Goal: Navigation & Orientation: Find specific page/section

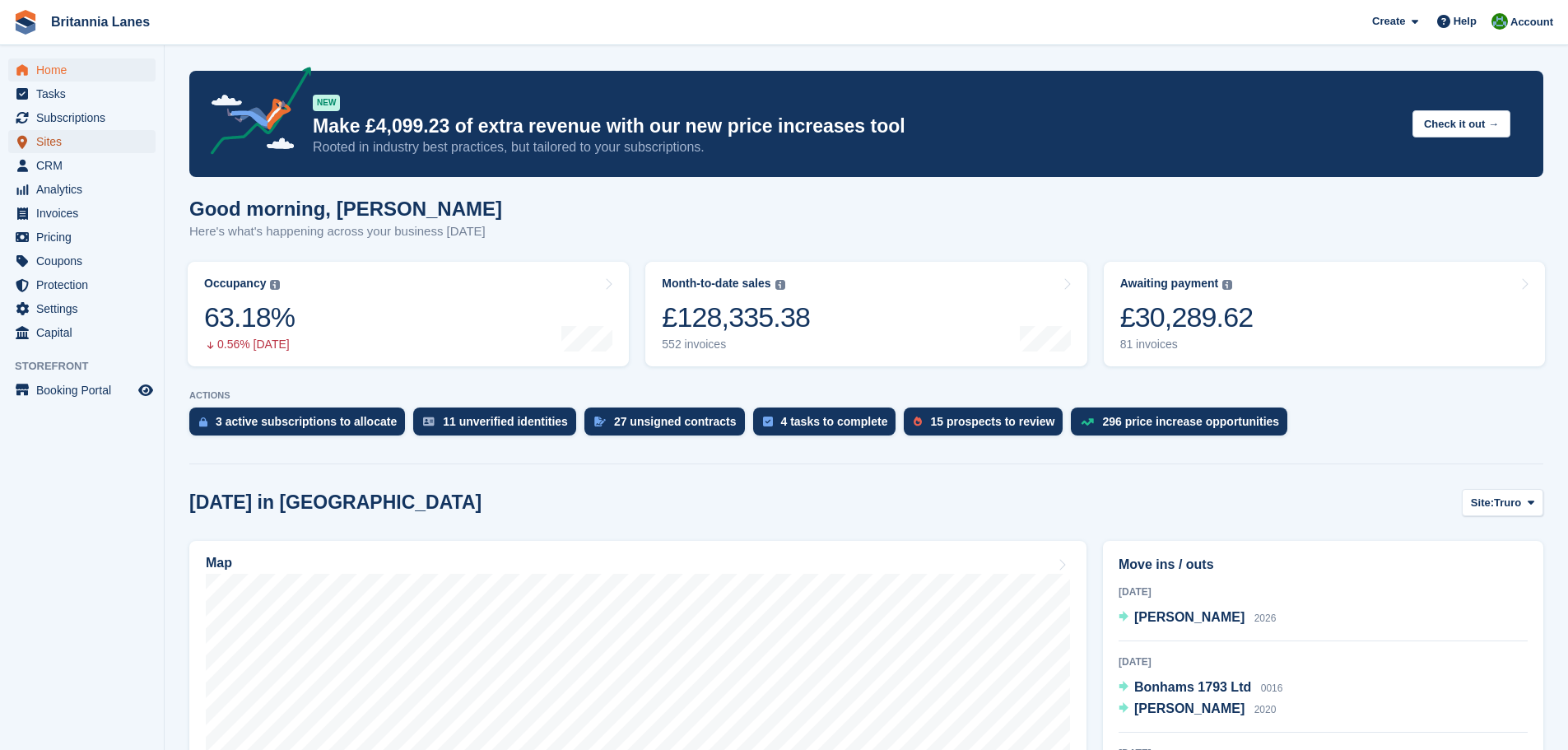
click at [56, 142] on span "Sites" at bounding box center [85, 142] width 99 height 23
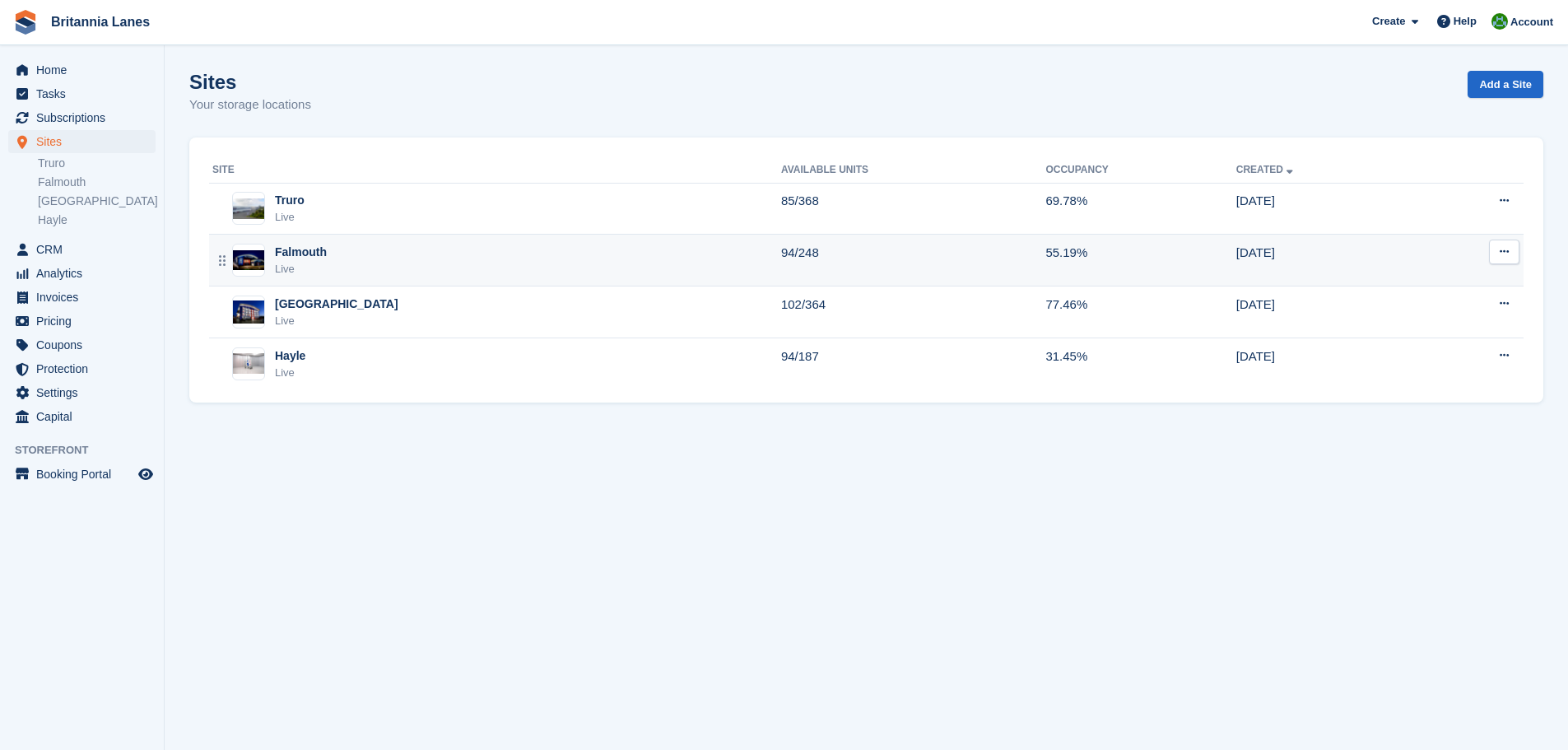
click at [400, 258] on div "Falmouth Live" at bounding box center [497, 260] width 569 height 34
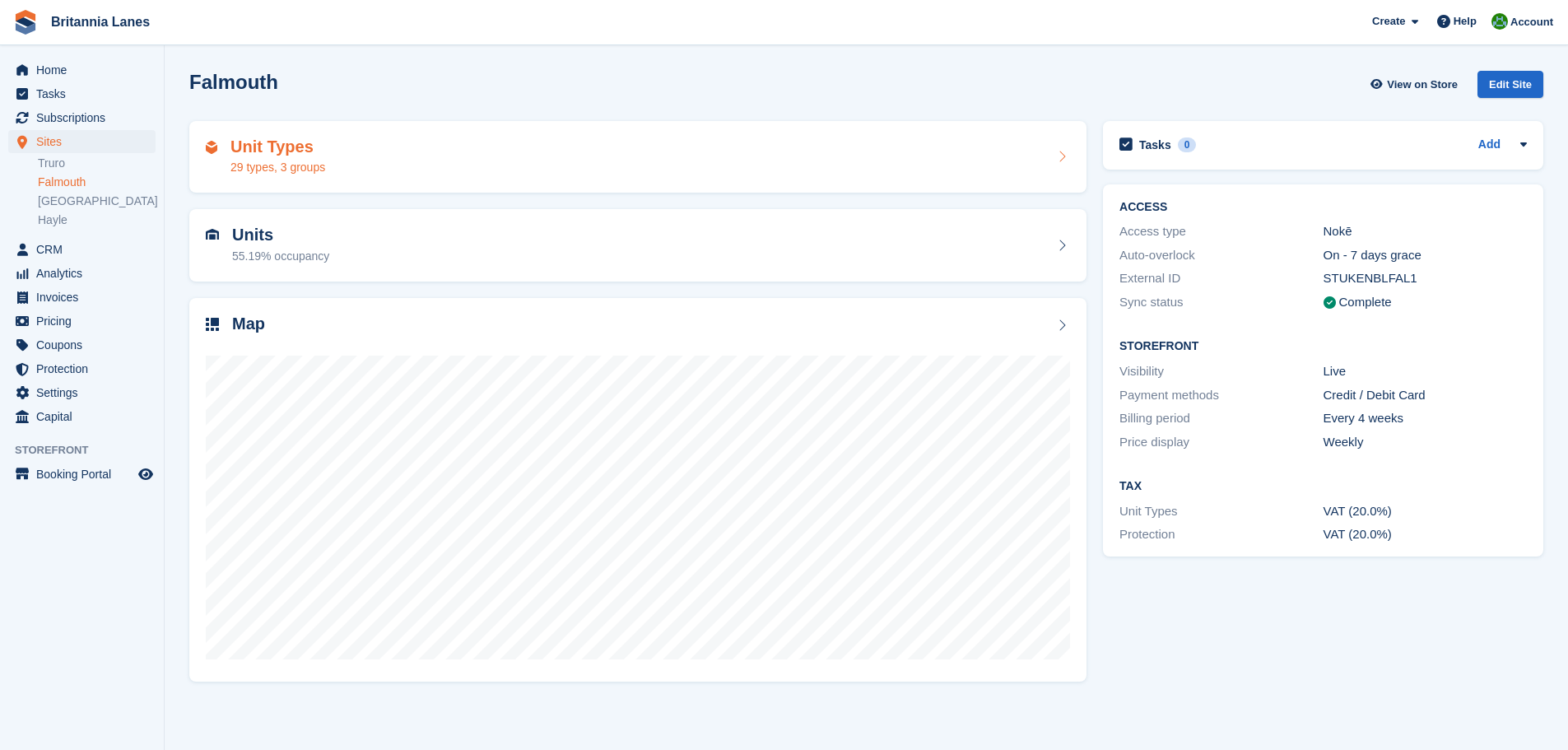
click at [343, 156] on div "Unit Types 29 types, 3 groups" at bounding box center [638, 157] width 865 height 39
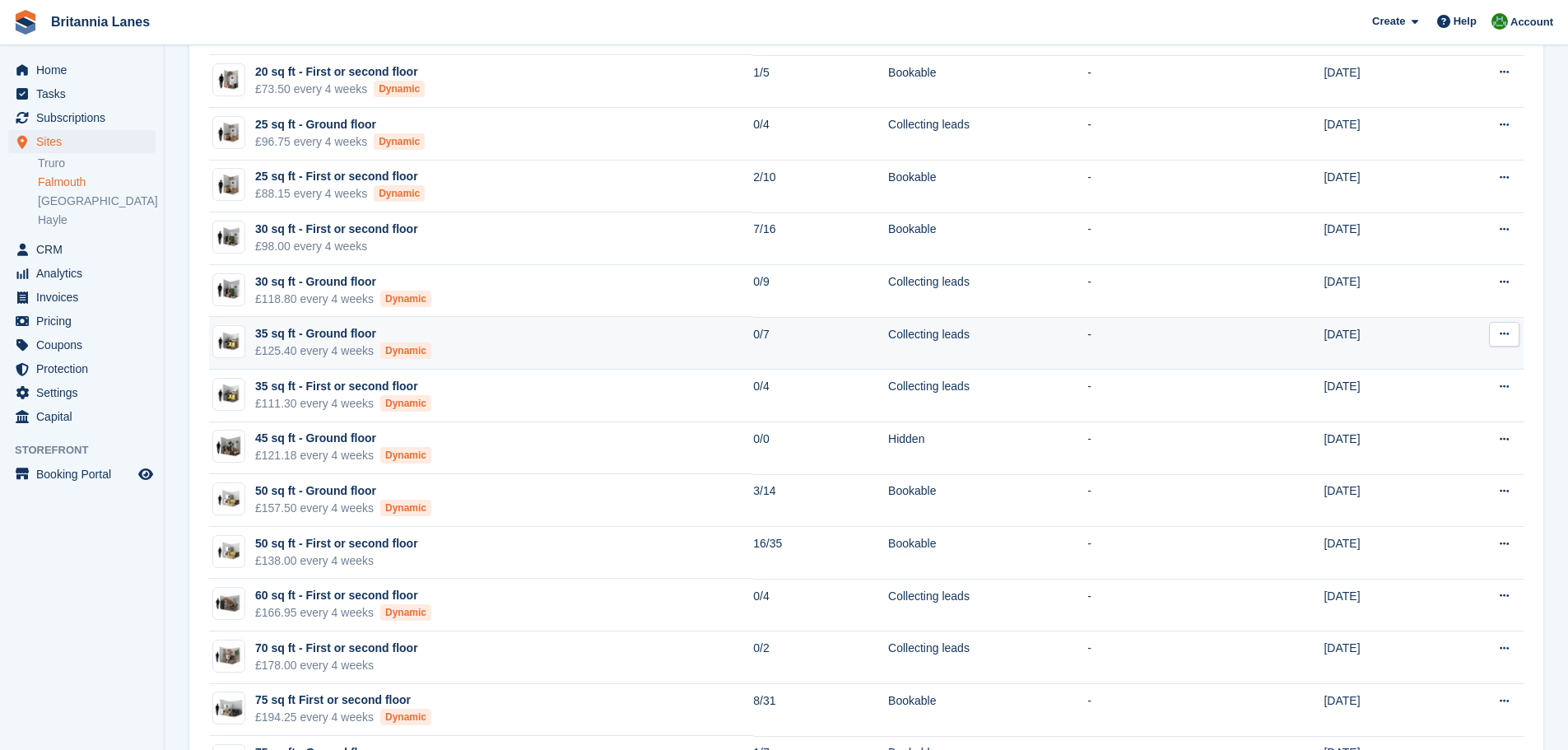
scroll to position [247, 0]
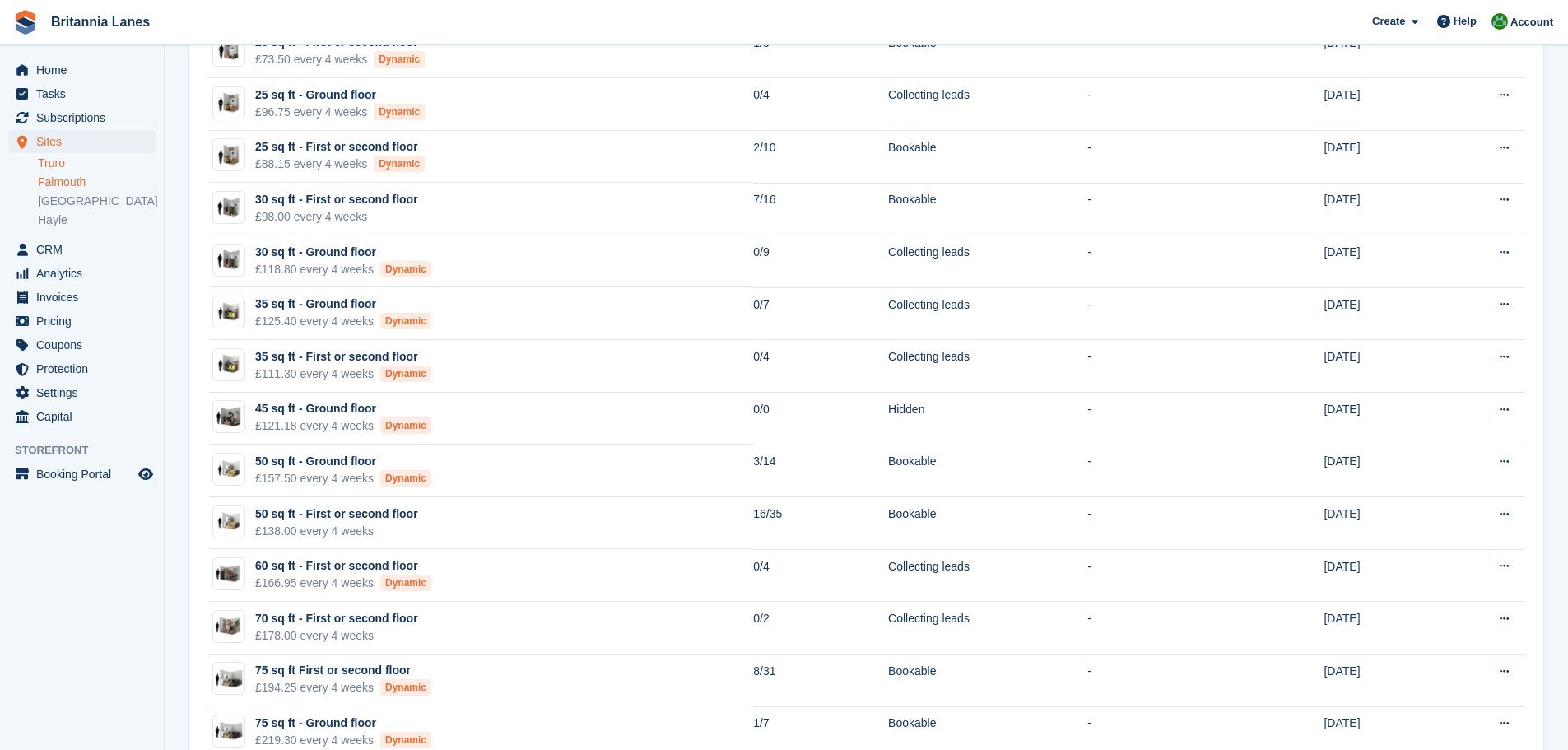
click at [53, 164] on link "Truro" at bounding box center [96, 163] width 117 height 16
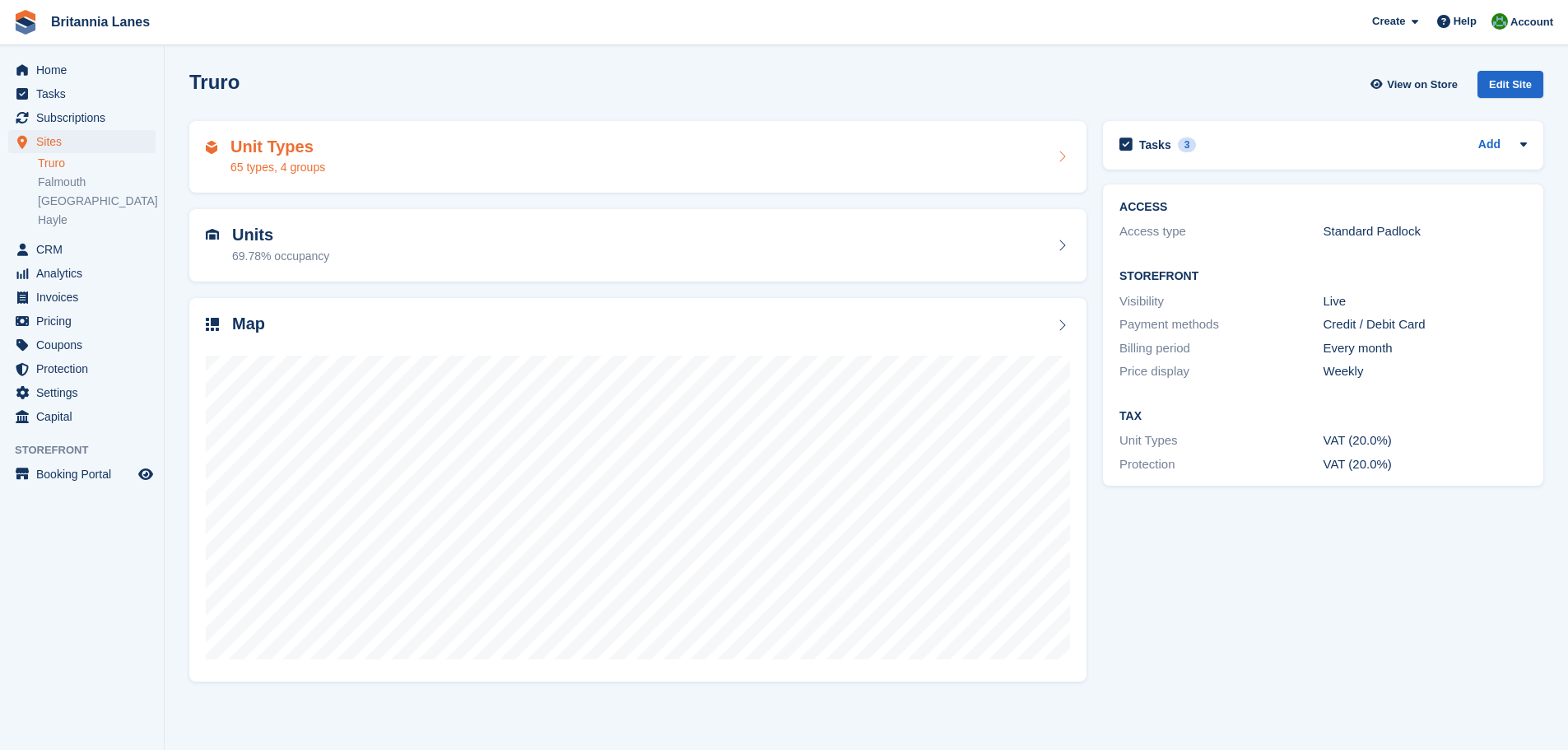
click at [401, 157] on div "Unit Types 65 types, 4 groups" at bounding box center [638, 157] width 865 height 39
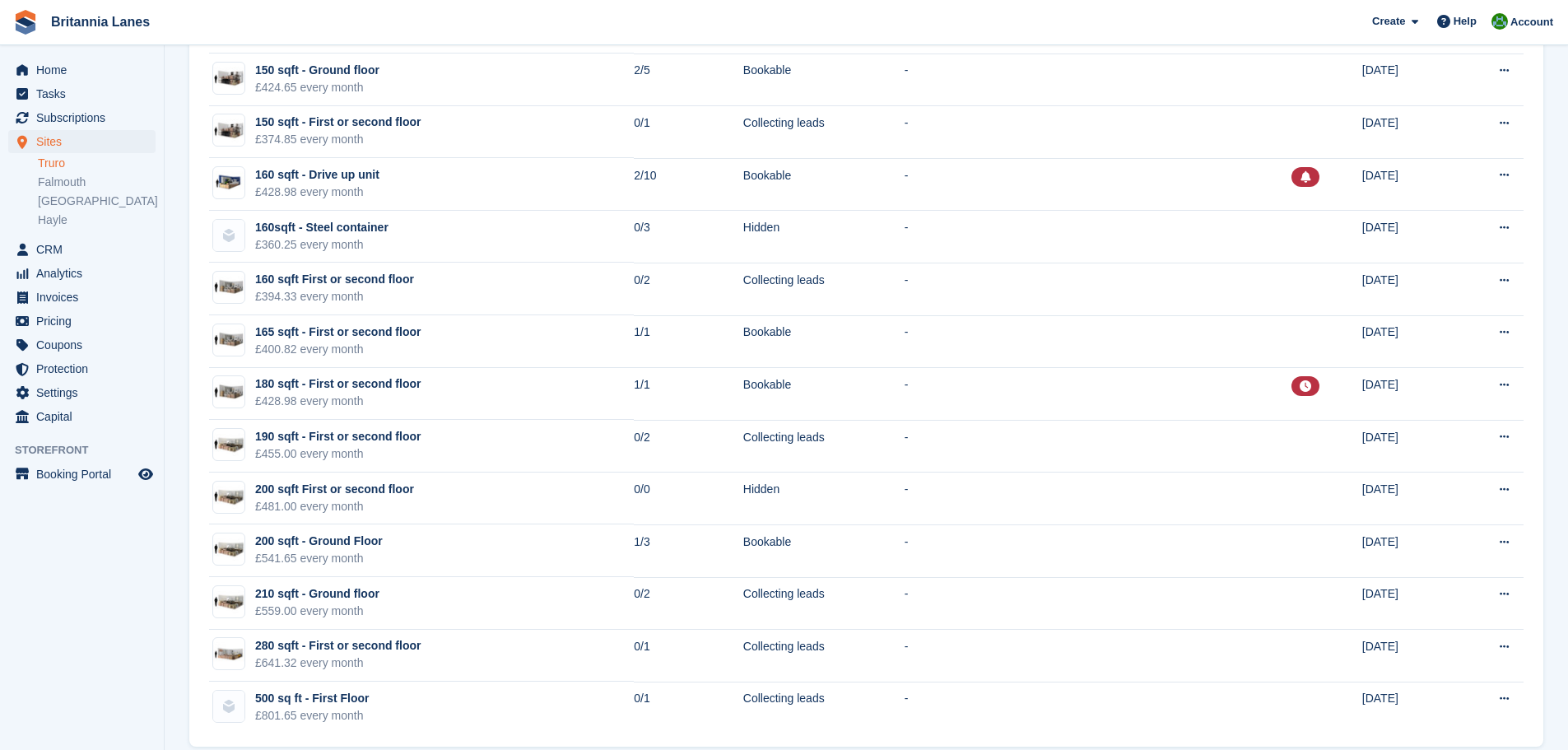
scroll to position [2859, 0]
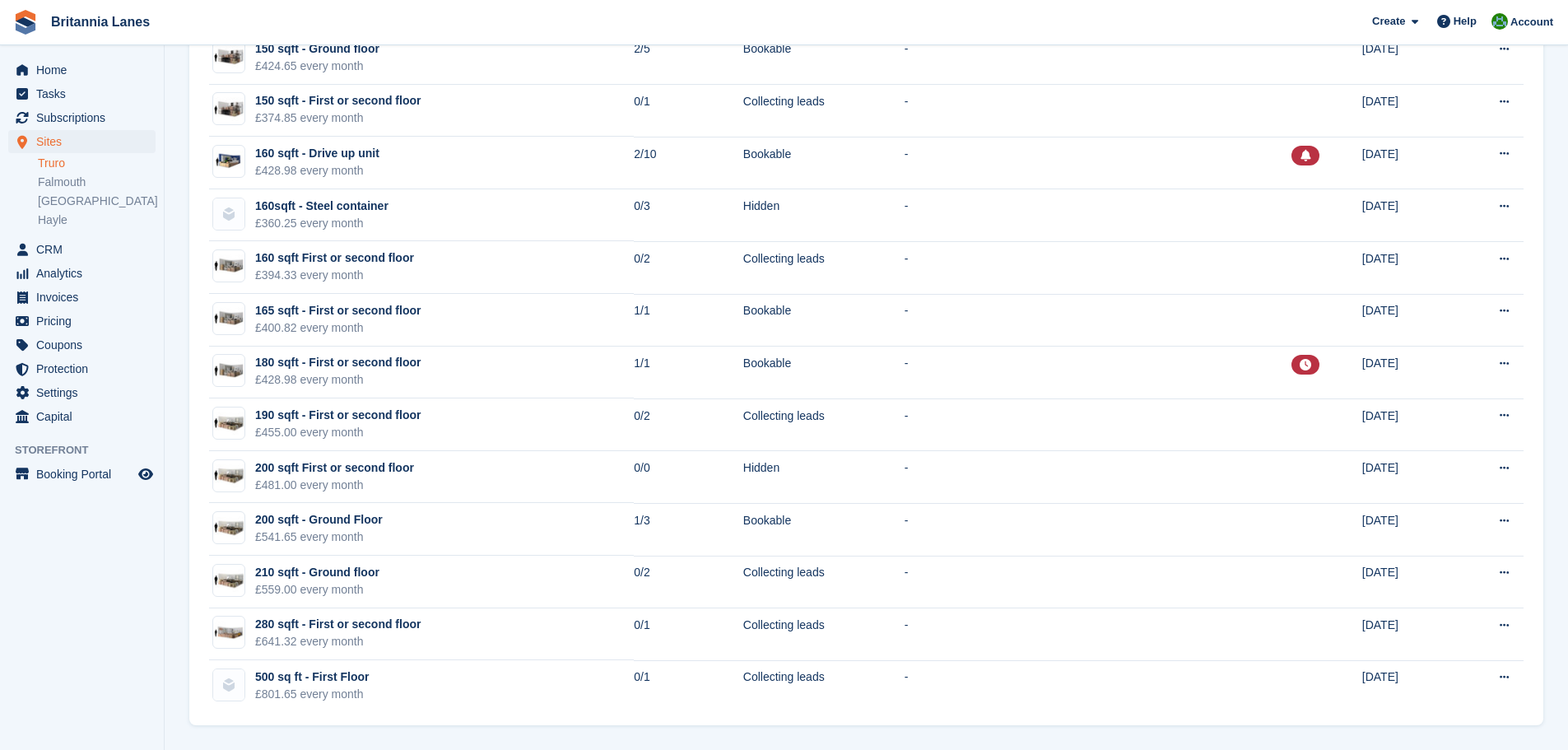
click at [57, 163] on link "Truro" at bounding box center [96, 163] width 117 height 16
